Goal: Information Seeking & Learning: Learn about a topic

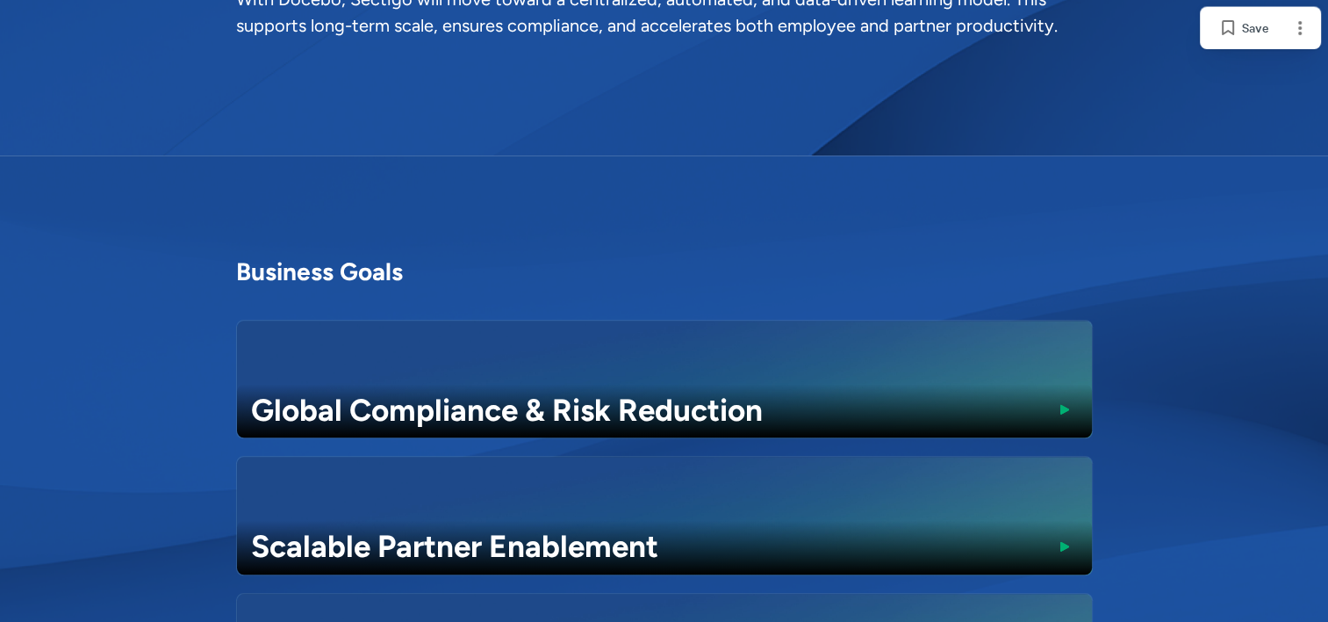
scroll to position [1780, 0]
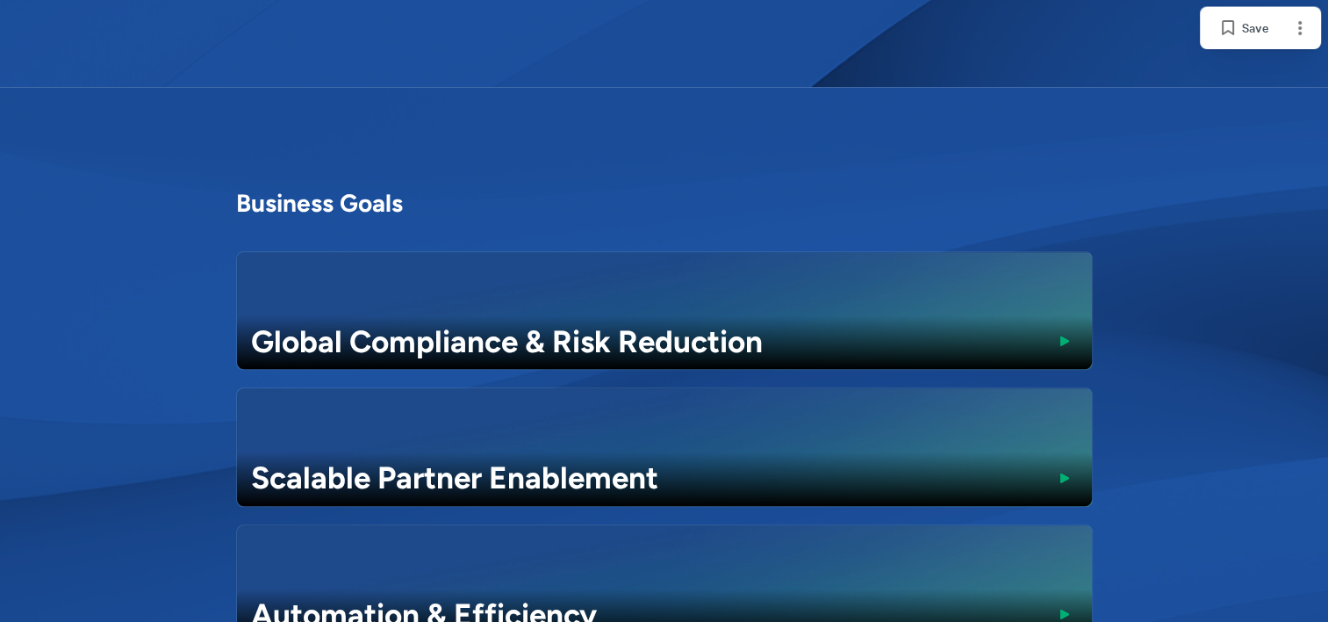
drag, startPoint x: 1325, startPoint y: 130, endPoint x: 1321, endPoint y: 143, distance: 13.6
click at [1321, 143] on div at bounding box center [664, 491] width 1328 height 809
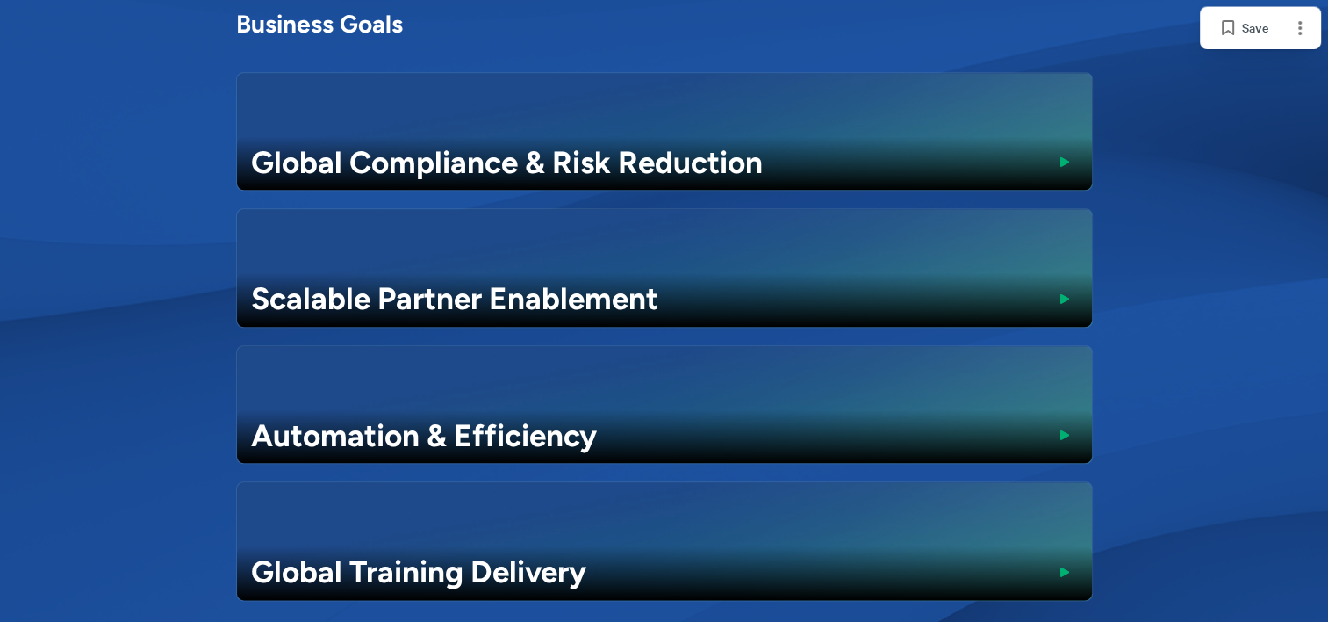
scroll to position [1836, 0]
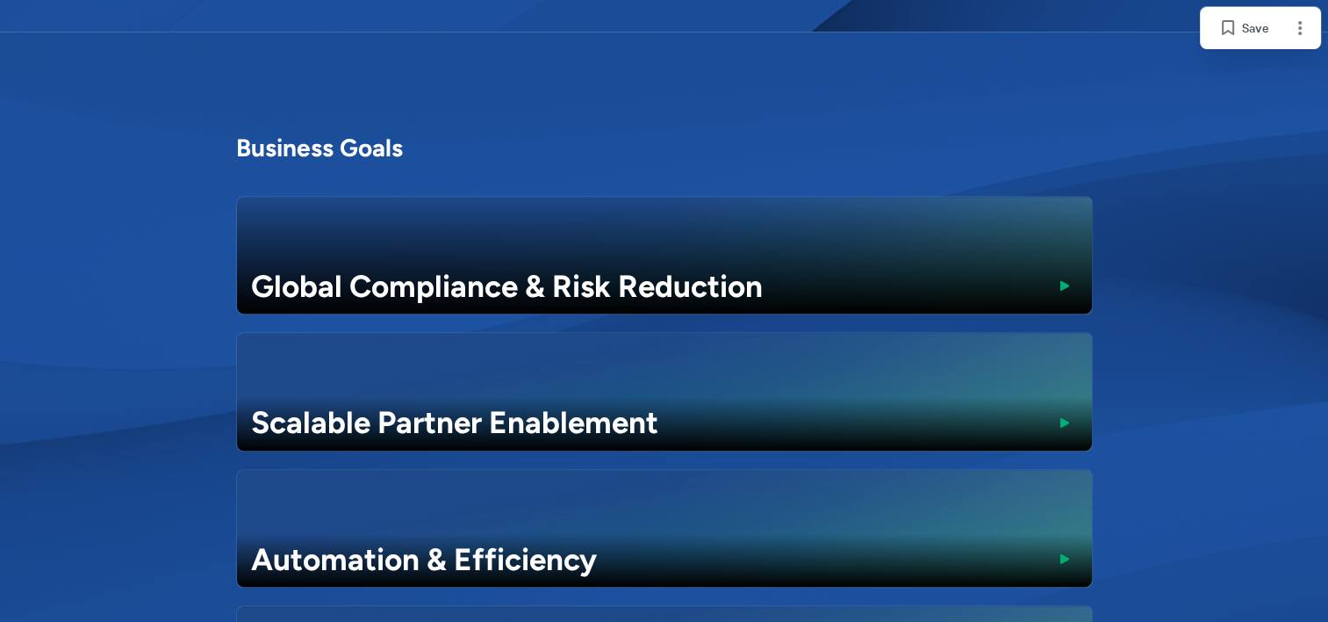
click at [1064, 271] on div at bounding box center [1064, 285] width 28 height 28
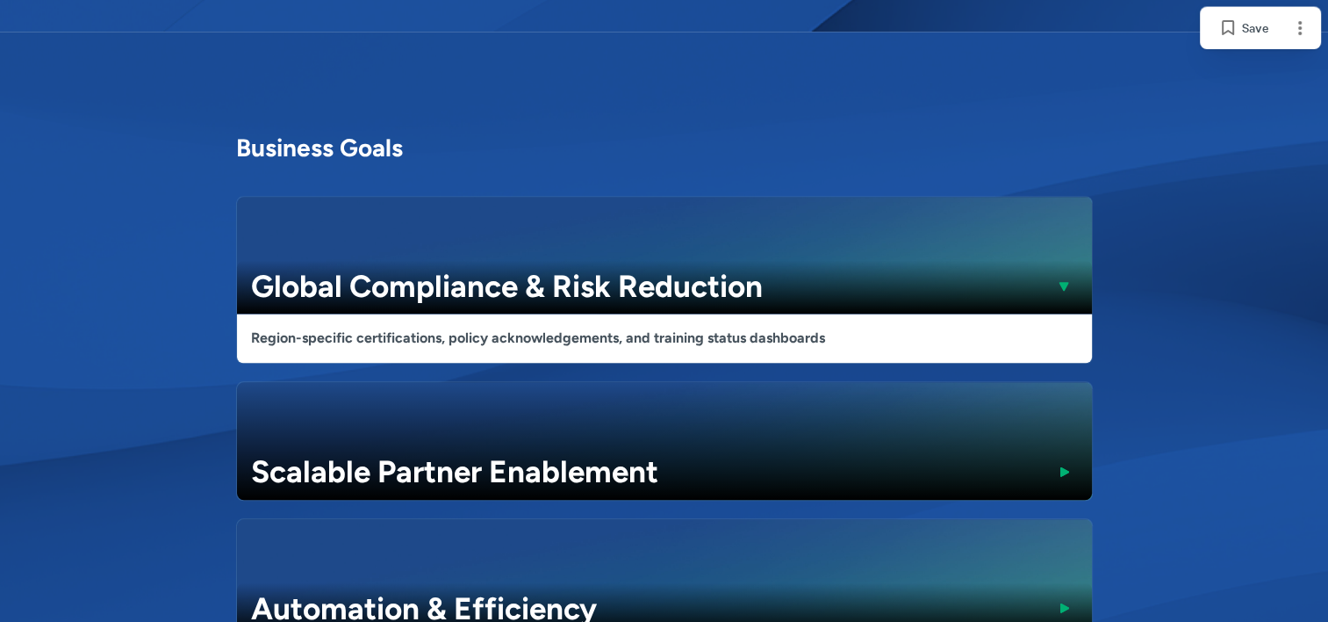
click at [1061, 457] on div at bounding box center [1064, 471] width 28 height 28
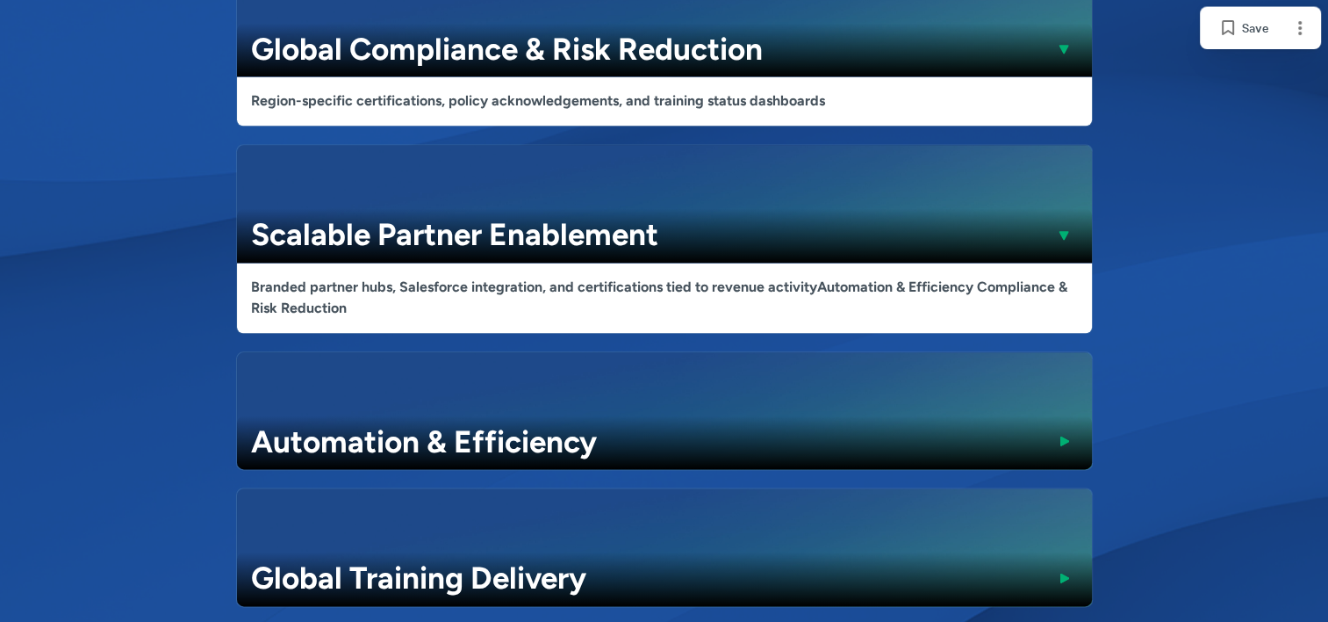
scroll to position [2129, 0]
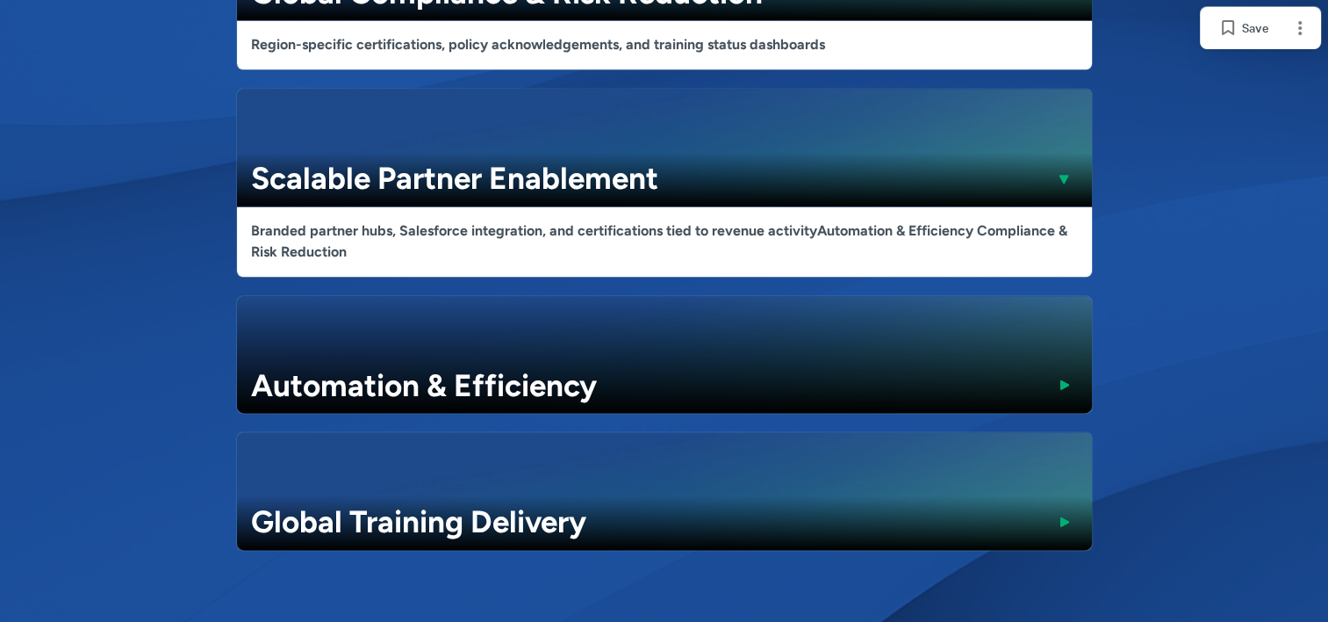
click at [1064, 370] on div at bounding box center [1064, 384] width 28 height 28
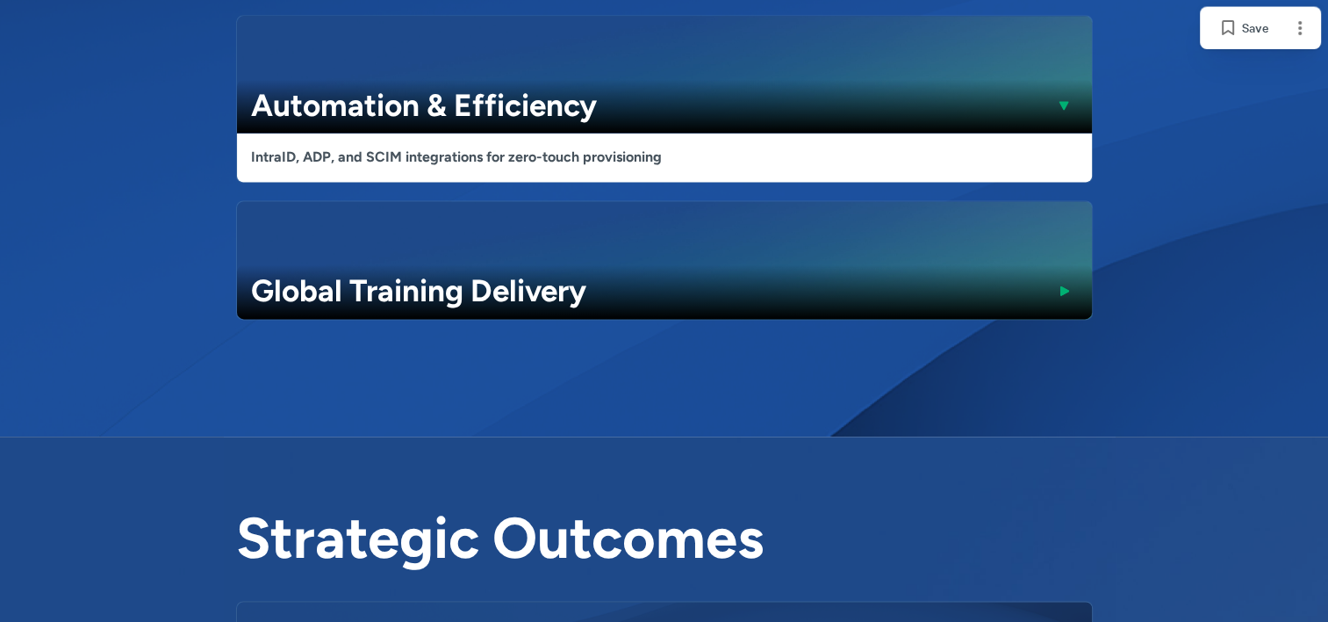
scroll to position [2451, 0]
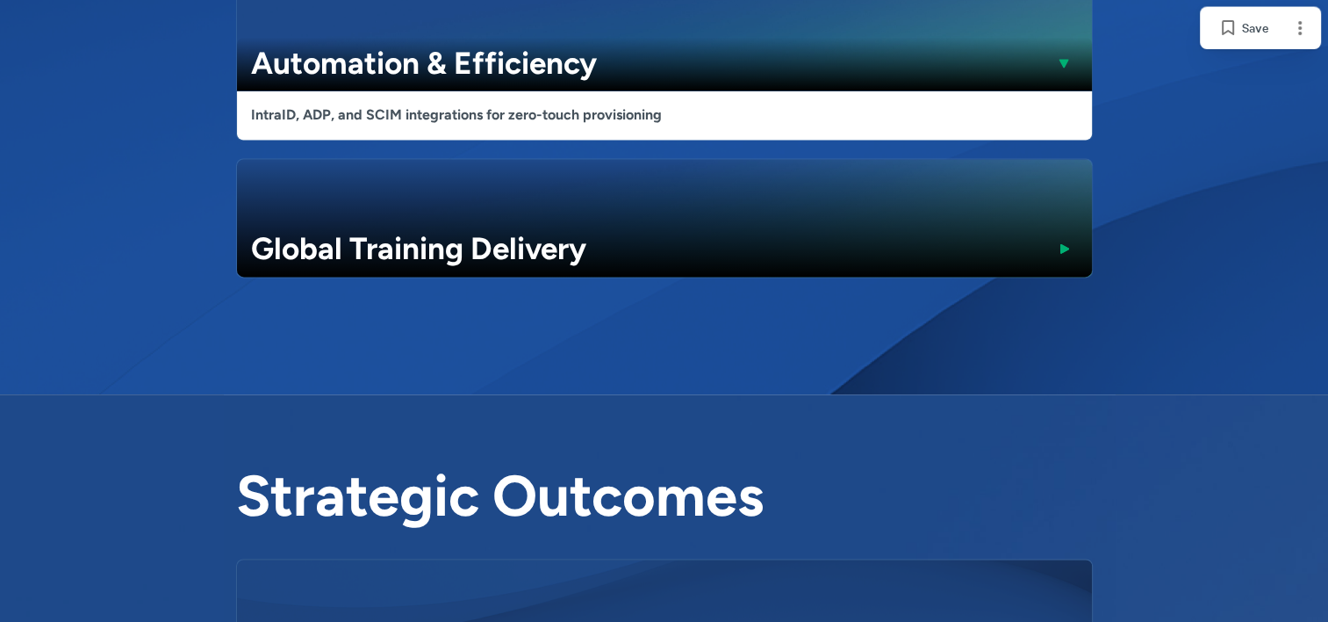
click at [1065, 234] on div at bounding box center [1064, 248] width 28 height 28
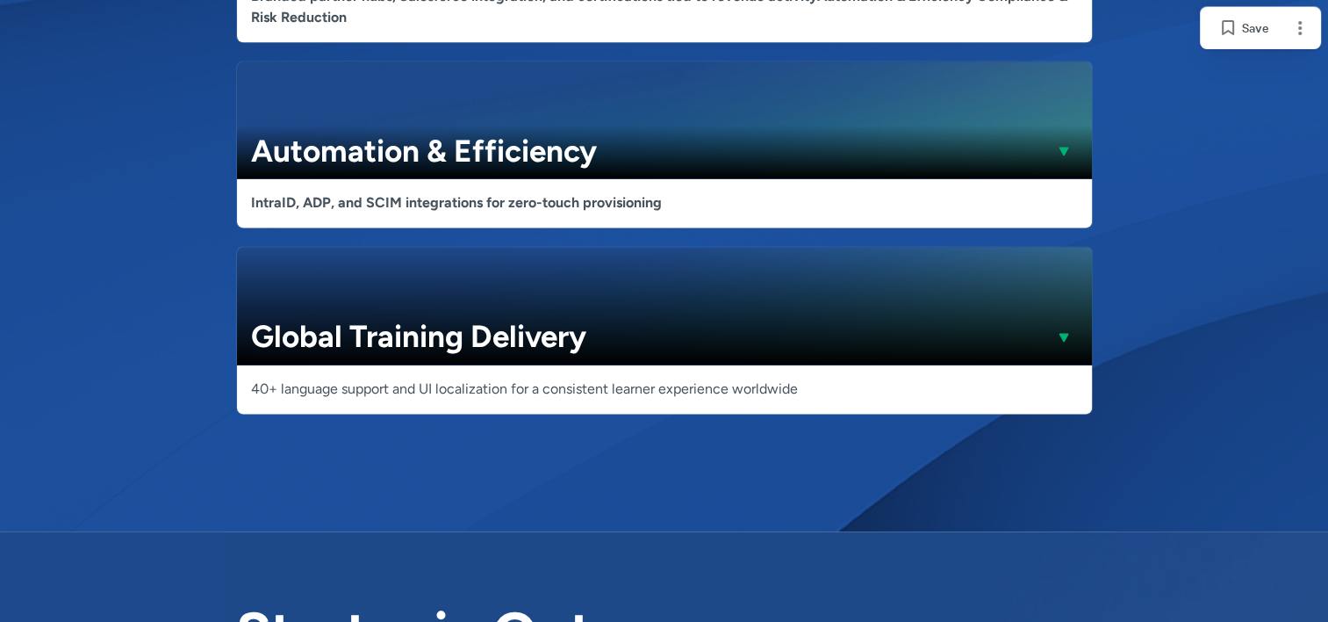
scroll to position [2363, 0]
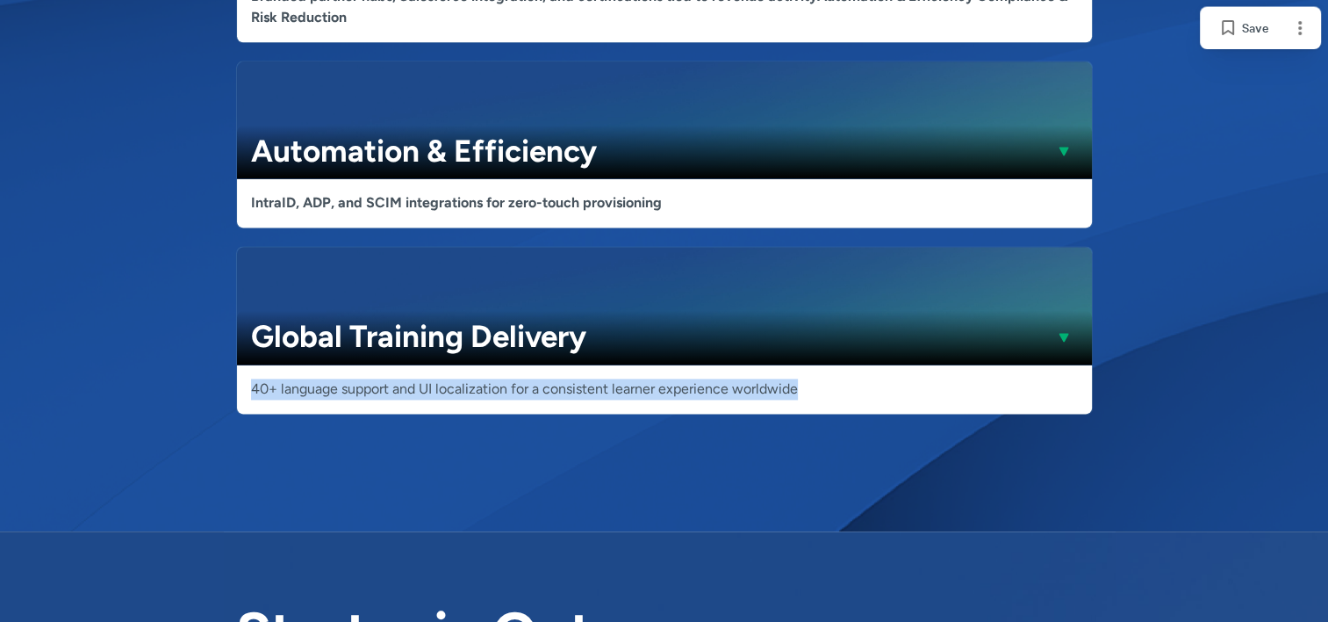
drag, startPoint x: 249, startPoint y: 357, endPoint x: 859, endPoint y: 355, distance: 609.3
click at [859, 378] on p "40+ language support and UI localization for a consistent learner experience wo…" at bounding box center [664, 388] width 827 height 21
drag, startPoint x: 859, startPoint y: 355, endPoint x: 768, endPoint y: 351, distance: 90.5
copy p "40+ language support and UI localization for a consistent learner experience wo…"
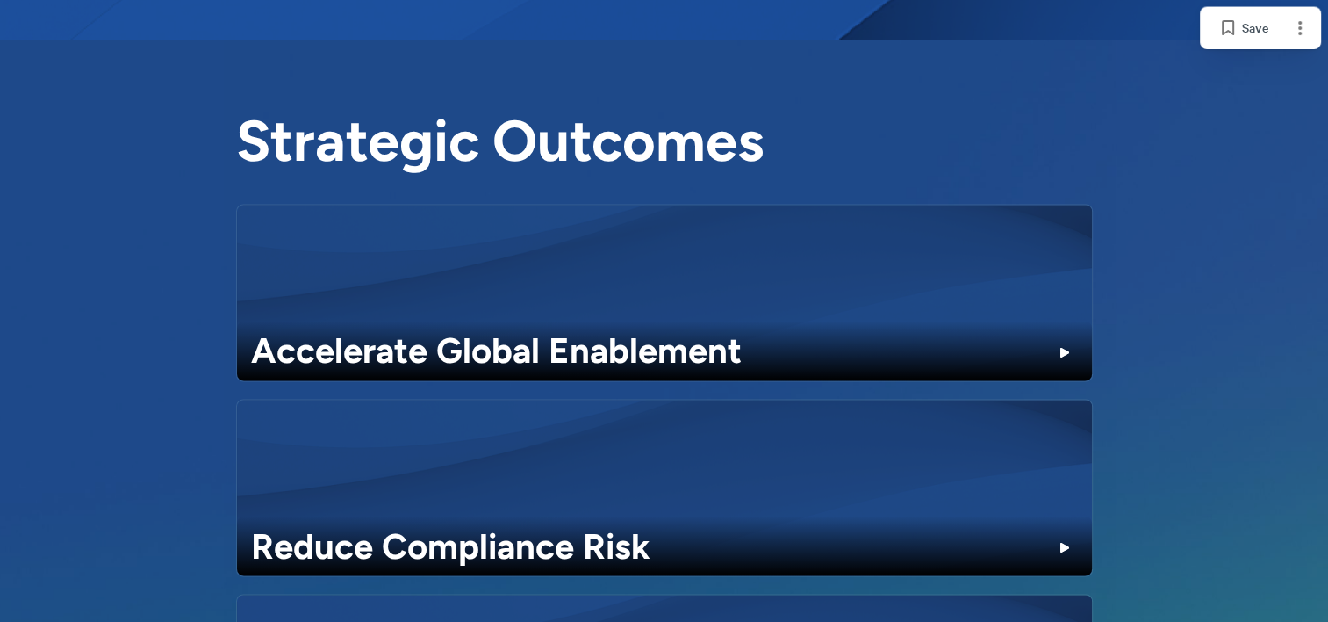
scroll to position [2883, 0]
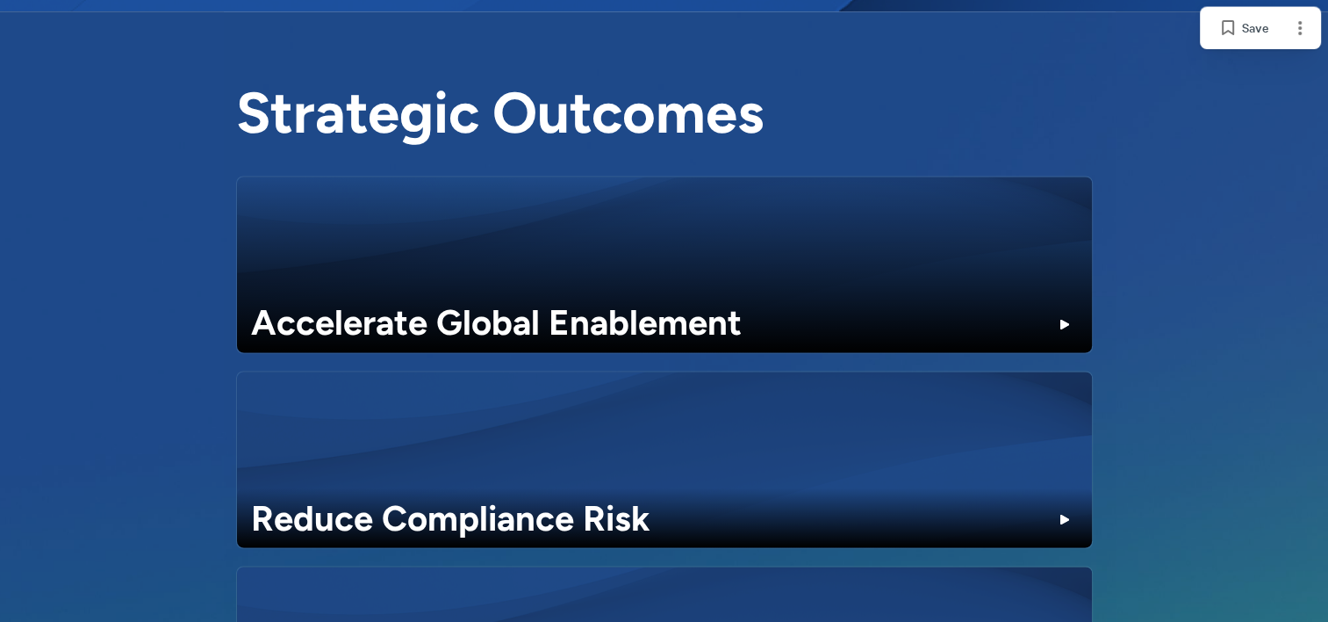
click at [1065, 310] on div at bounding box center [1064, 324] width 28 height 28
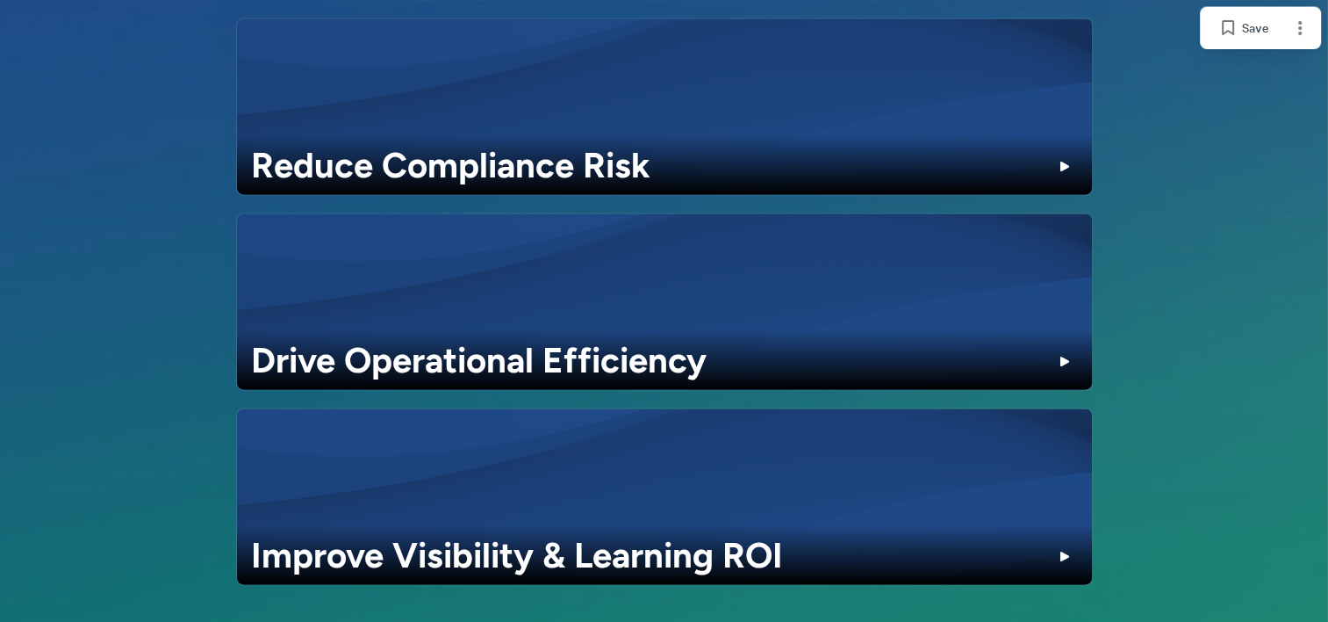
scroll to position [3633, 0]
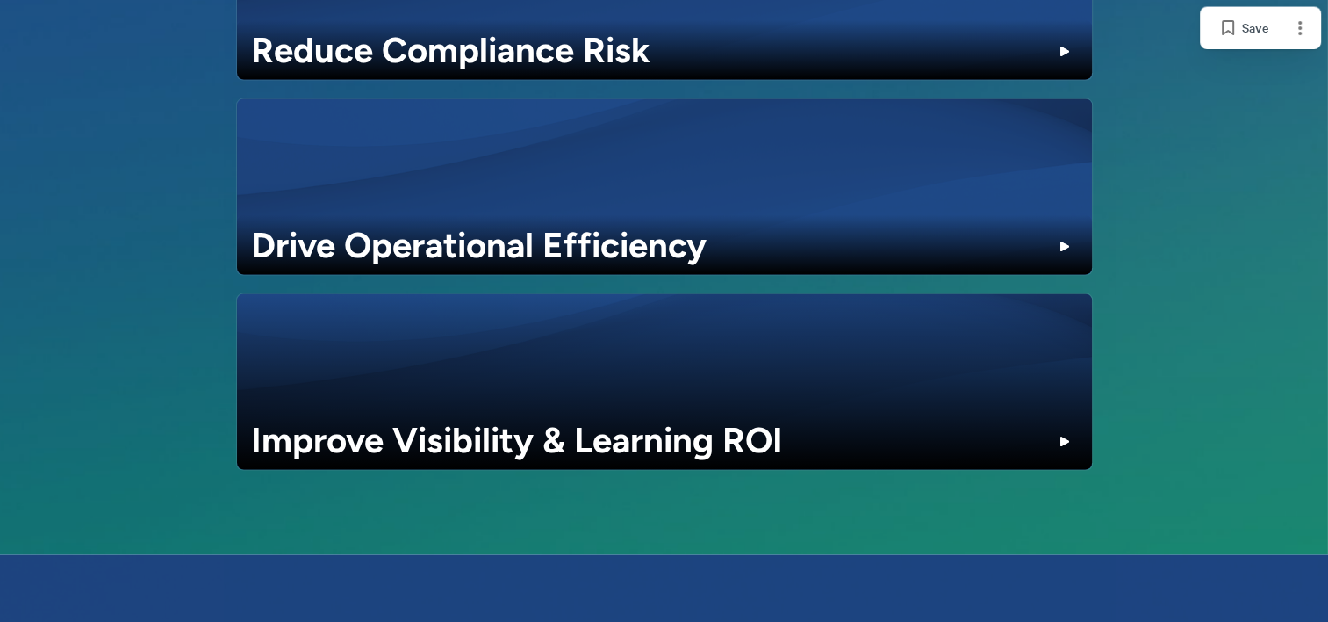
click at [1064, 428] on div at bounding box center [1064, 442] width 28 height 28
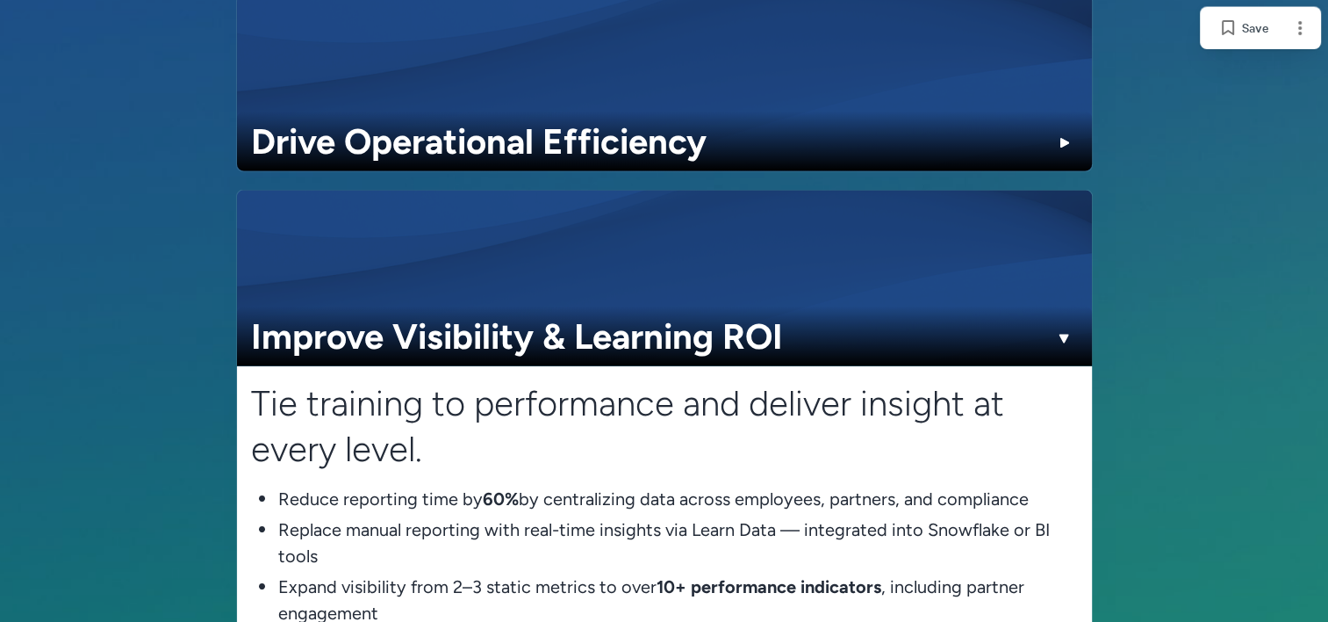
scroll to position [3766, 0]
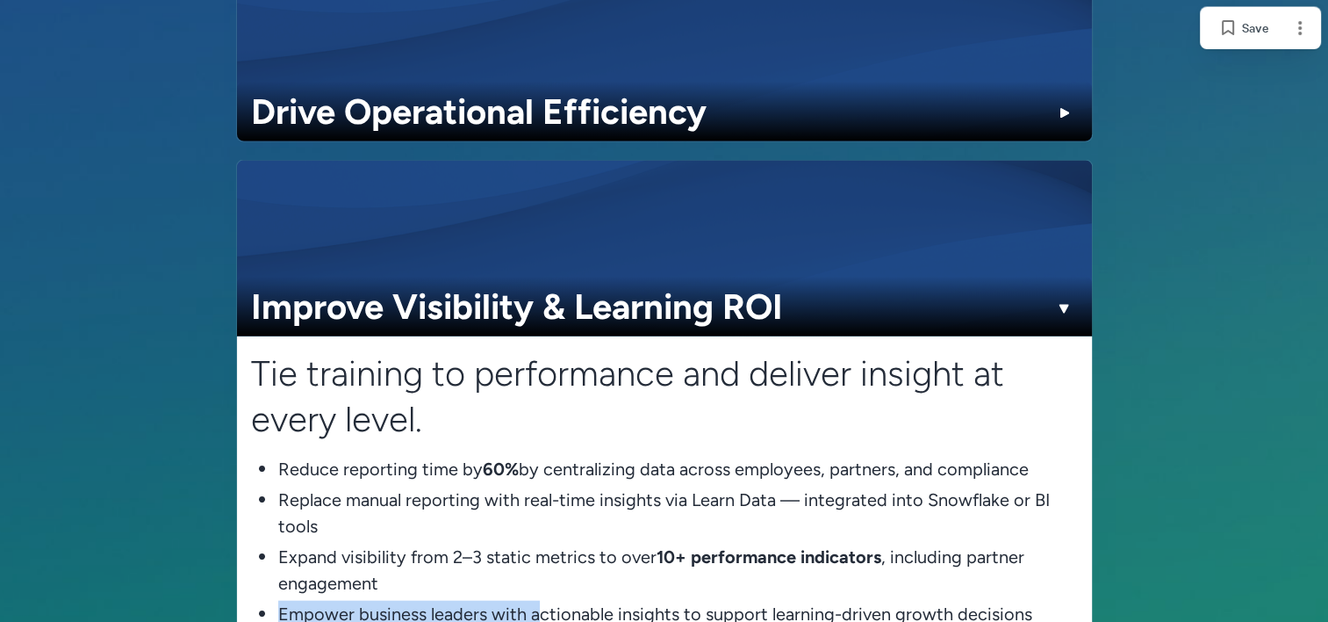
drag, startPoint x: 536, startPoint y: 583, endPoint x: 728, endPoint y: 600, distance: 193.1
click at [728, 600] on li "Empower business leaders with actionable insights to support learning-driven gr…" at bounding box center [664, 615] width 827 height 31
click at [532, 600] on span "Empower business leaders with actionable insights to support learning-driven gr…" at bounding box center [678, 613] width 800 height 26
click at [278, 600] on span "Empower business leaders with actionable insights to support learning-driven gr…" at bounding box center [678, 613] width 800 height 26
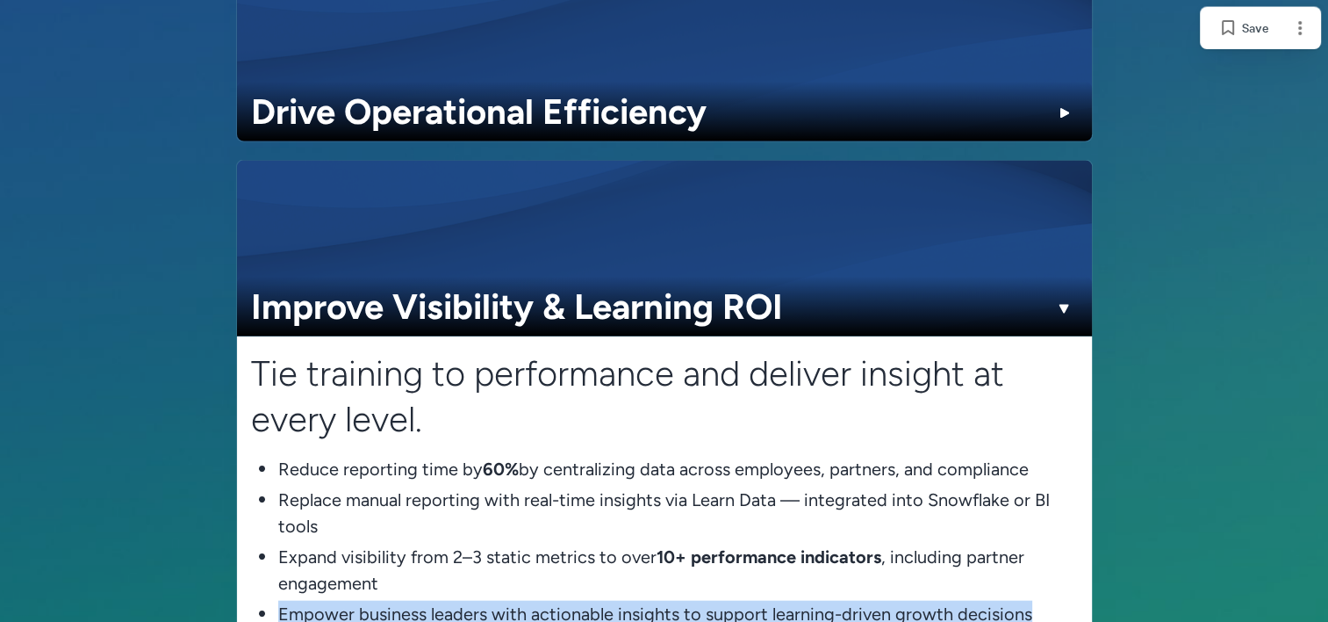
drag, startPoint x: 277, startPoint y: 578, endPoint x: 1039, endPoint y: 590, distance: 762.1
click at [1039, 600] on span "Empower business leaders with actionable insights to support learning-driven gr…" at bounding box center [678, 613] width 800 height 26
drag, startPoint x: 1039, startPoint y: 590, endPoint x: 987, endPoint y: 579, distance: 53.9
copy div "Empower business leaders with actionable insights to support learning-driven gr…"
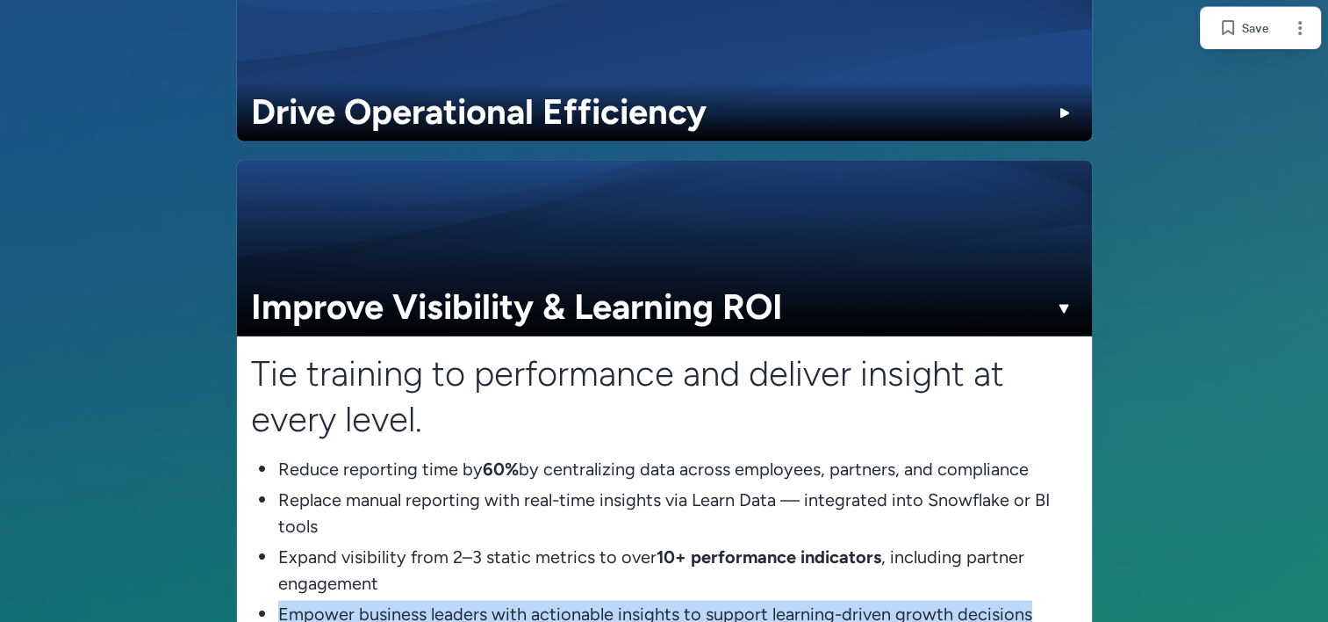
click at [1063, 294] on div at bounding box center [1064, 308] width 28 height 28
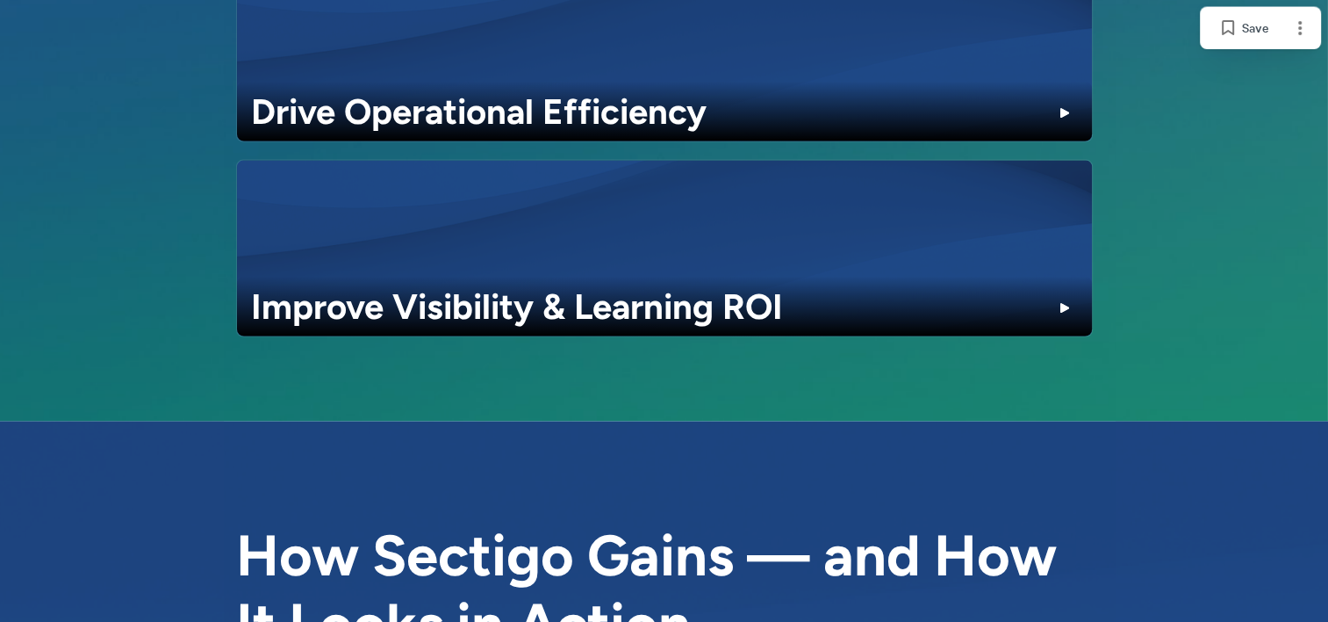
scroll to position [3506, 0]
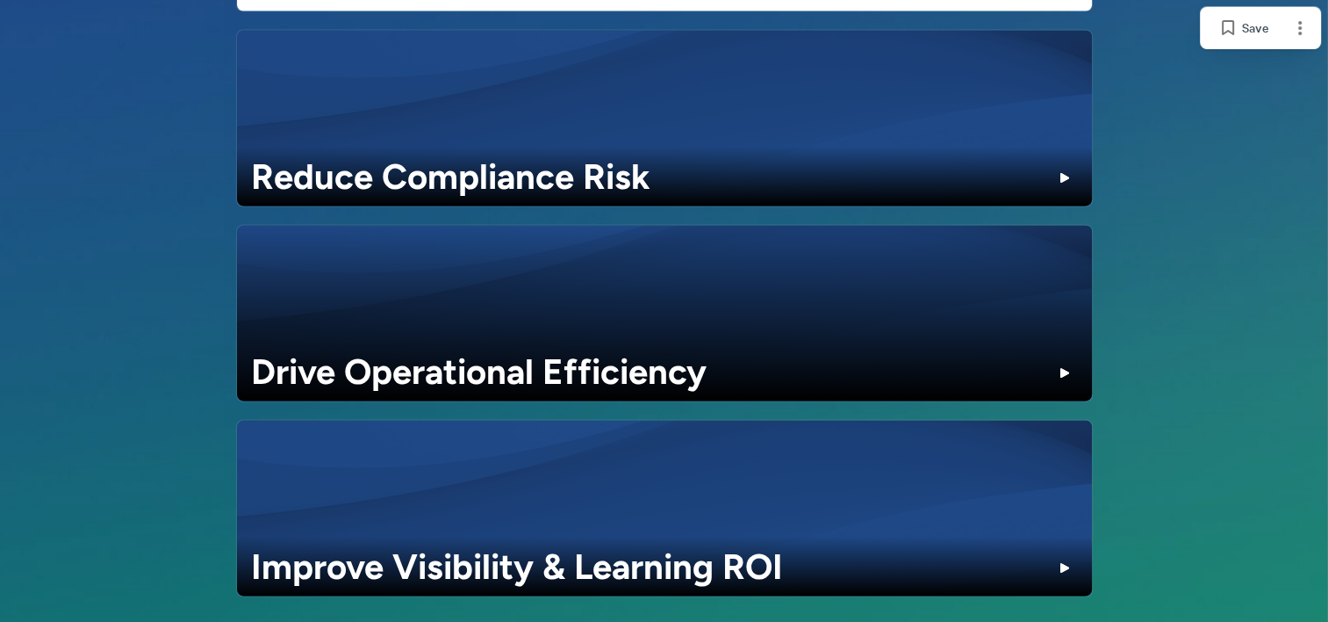
click at [1061, 359] on div at bounding box center [1064, 373] width 28 height 28
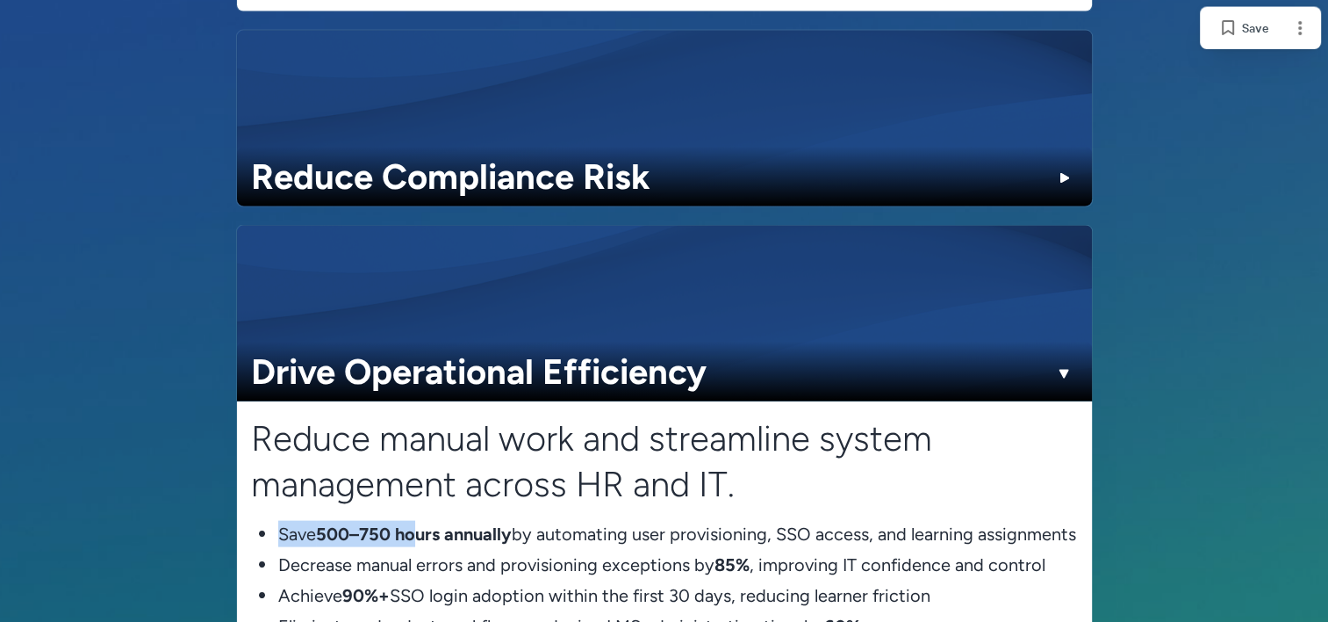
drag, startPoint x: 277, startPoint y: 499, endPoint x: 421, endPoint y: 512, distance: 144.6
click at [421, 521] on span "Save 500–750 hours annually by automating user provisioning, SSO access, and le…" at bounding box center [678, 534] width 800 height 26
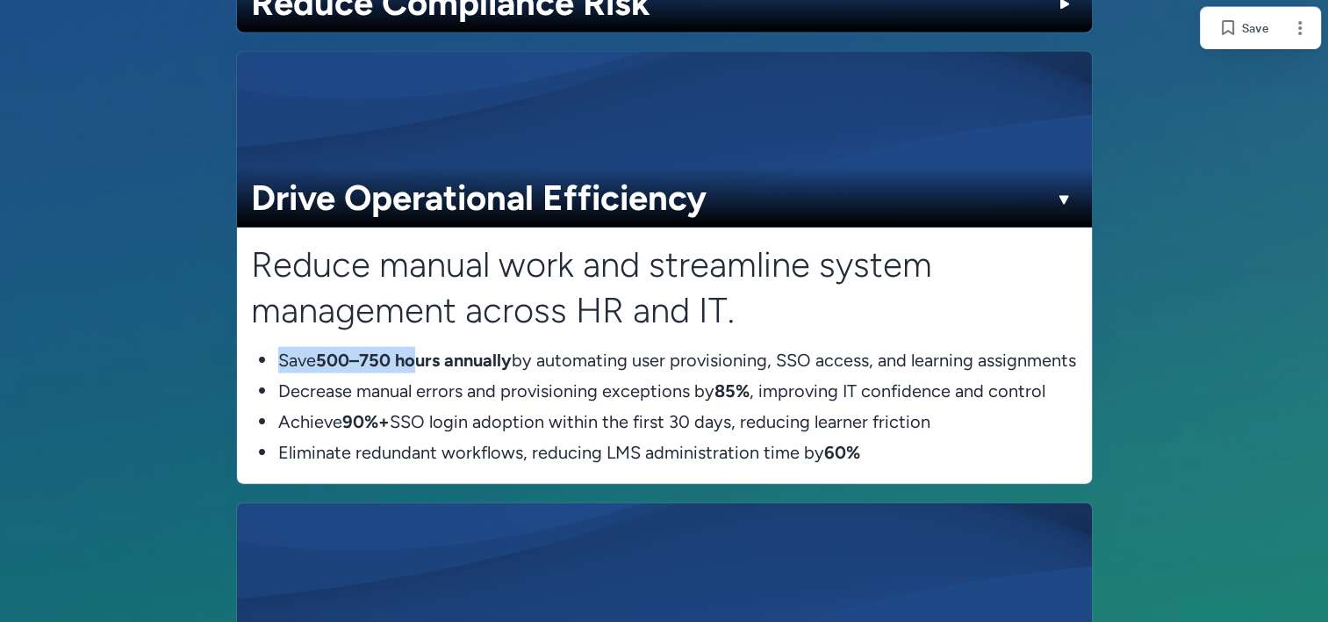
scroll to position [3640, 0]
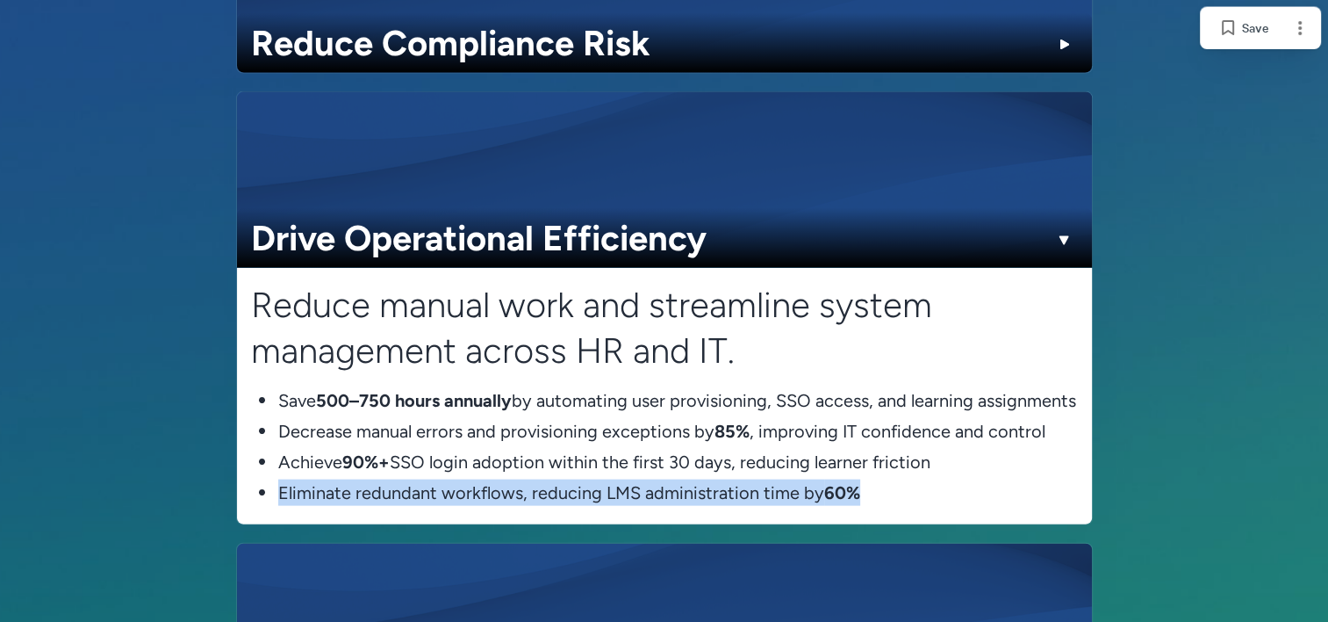
drag, startPoint x: 279, startPoint y: 481, endPoint x: 914, endPoint y: 497, distance: 634.9
click at [914, 497] on span "Eliminate redundant workflows, reducing LMS administration time by 60%" at bounding box center [678, 492] width 800 height 26
copy span "Eliminate redundant workflows, reducing LMS administration time by 60%"
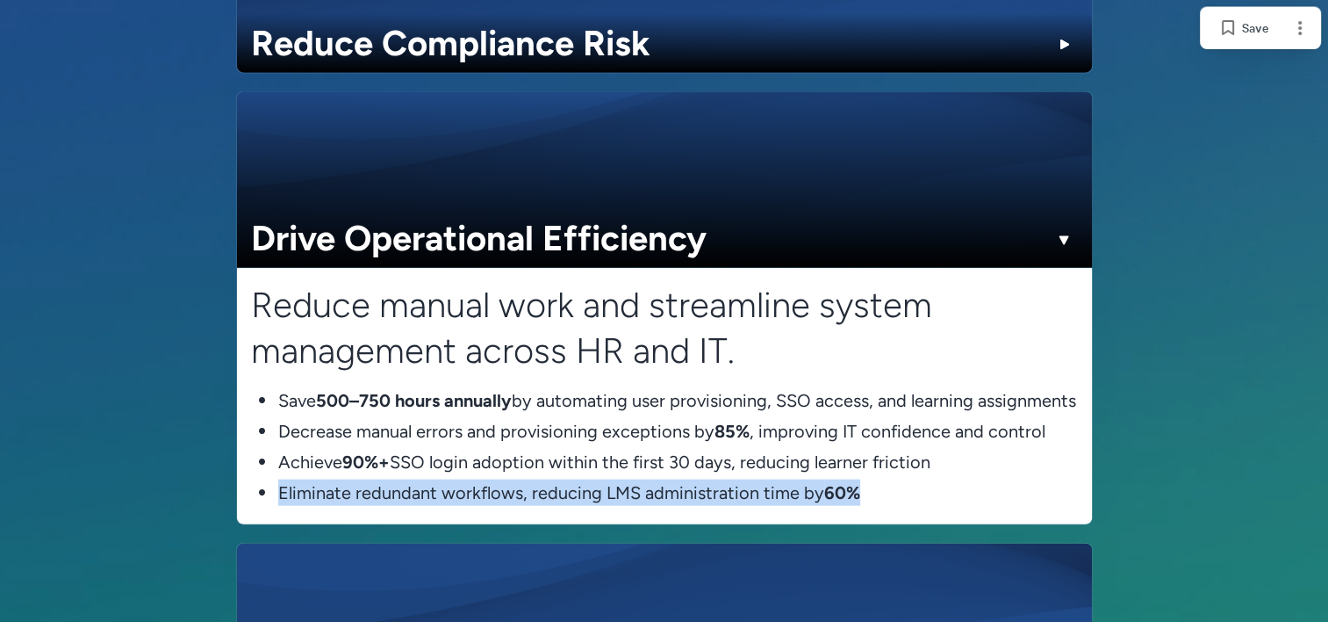
click at [1063, 226] on div at bounding box center [1064, 240] width 28 height 28
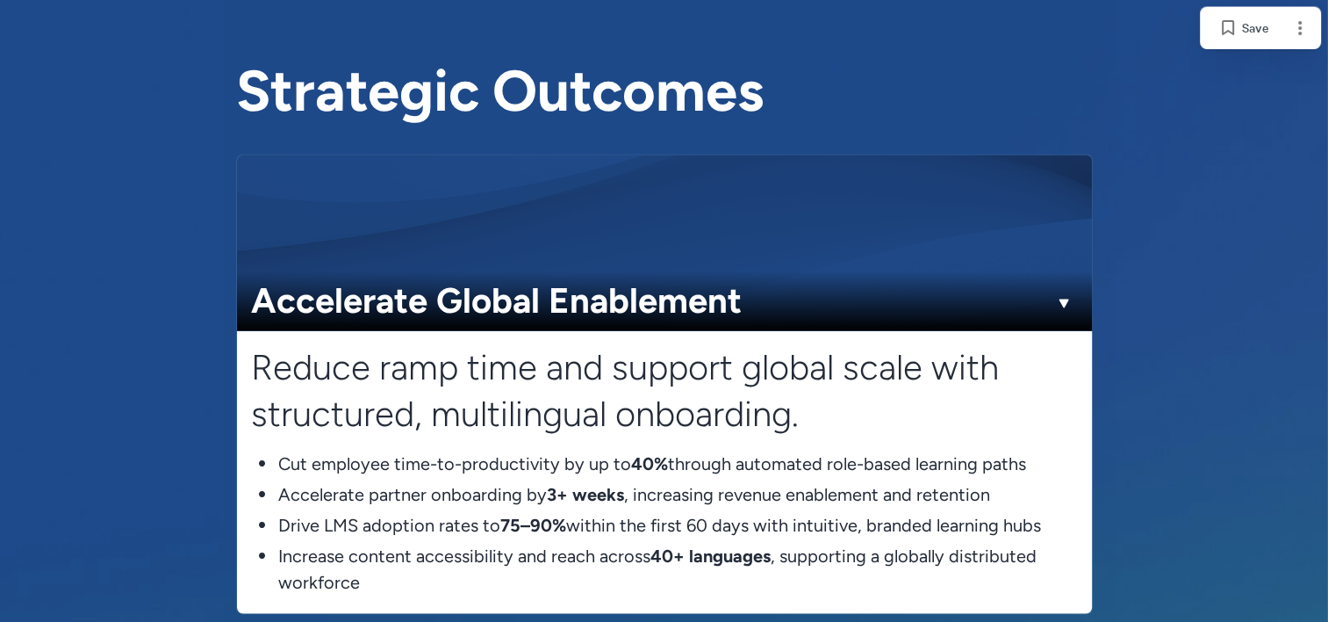
scroll to position [2949, 0]
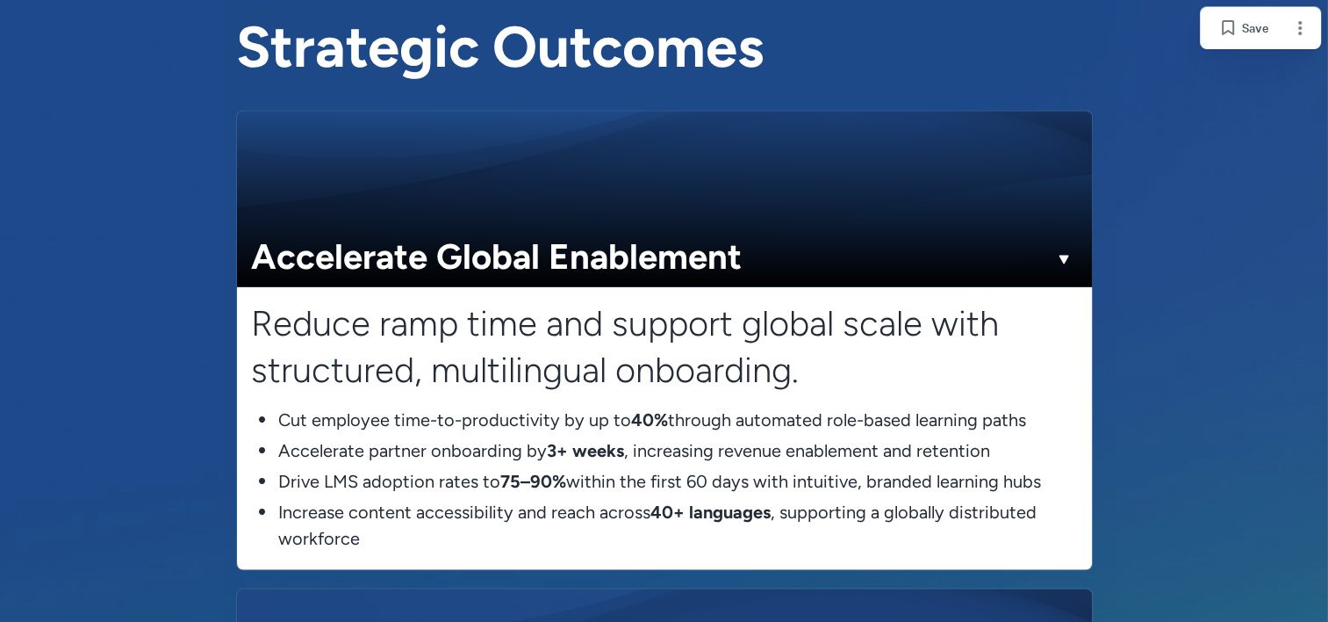
click at [1067, 244] on div at bounding box center [1064, 258] width 28 height 28
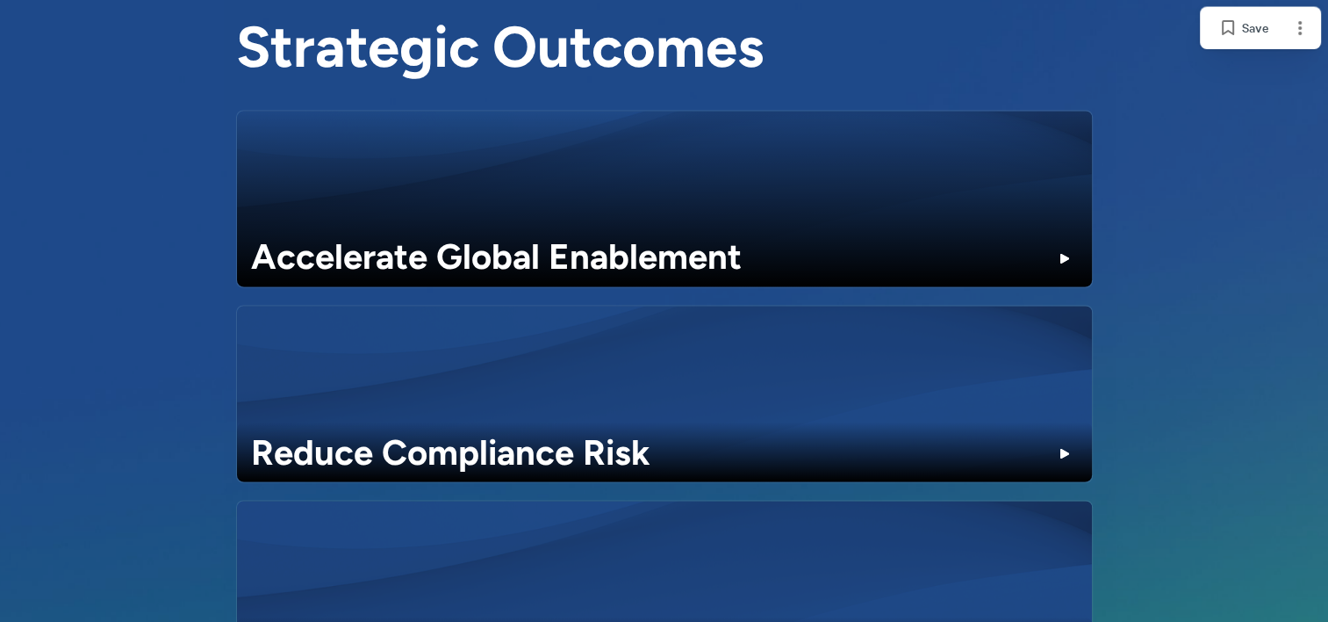
click at [1067, 244] on div at bounding box center [1064, 258] width 28 height 28
